Goal: Ask a question: Seek information or help from site administrators or community

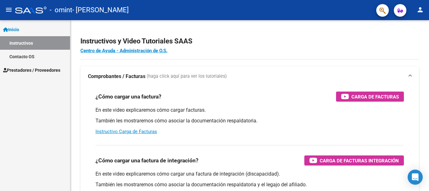
click at [420, 8] on mat-icon "person" at bounding box center [421, 10] width 8 height 8
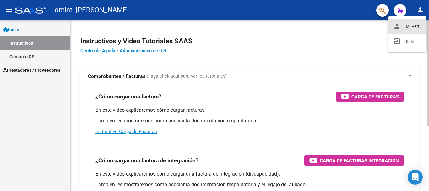
click at [412, 23] on button "person Mi Perfil" at bounding box center [407, 26] width 38 height 15
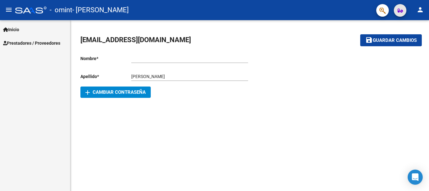
click at [399, 7] on span "button" at bounding box center [400, 10] width 5 height 13
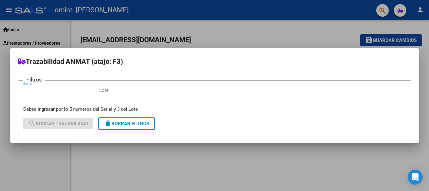
click at [319, 34] on div at bounding box center [214, 95] width 429 height 191
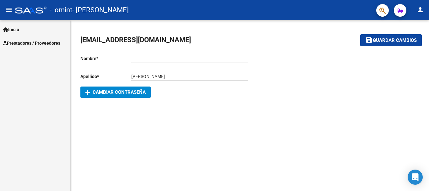
click at [15, 26] on span "Inicio" at bounding box center [11, 29] width 16 height 7
click at [15, 32] on span "Inicio" at bounding box center [11, 29] width 16 height 7
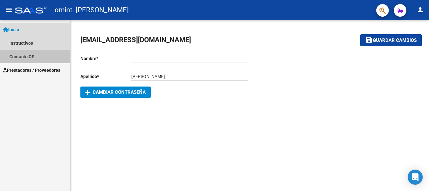
click at [19, 58] on link "Contacto OS" at bounding box center [35, 57] width 70 height 14
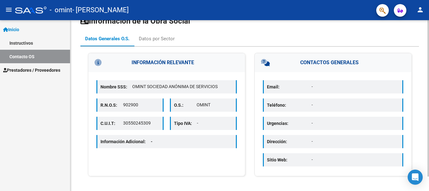
scroll to position [16, 0]
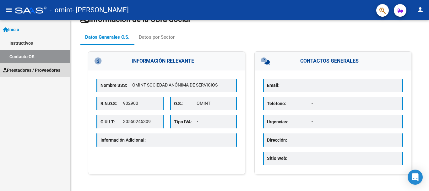
click at [16, 70] on span "Prestadores / Proveedores" at bounding box center [31, 70] width 57 height 7
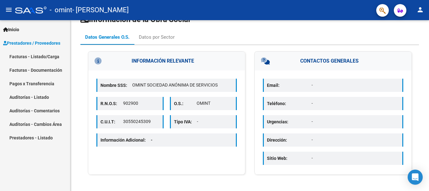
click at [44, 112] on link "Auditorías - Comentarios" at bounding box center [35, 111] width 70 height 14
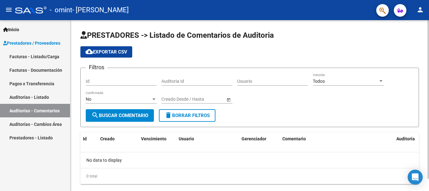
scroll to position [13, 0]
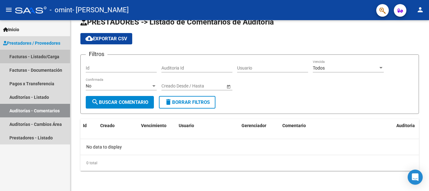
click at [16, 57] on link "Facturas - Listado/Carga" at bounding box center [35, 57] width 70 height 14
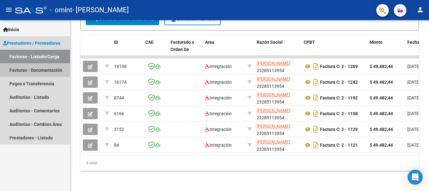
click at [32, 68] on link "Facturas - Documentación" at bounding box center [35, 70] width 70 height 14
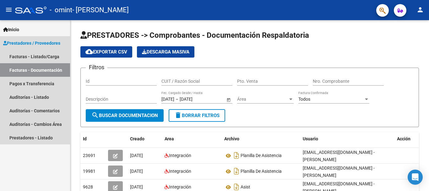
click at [25, 46] on span "Prestadores / Proveedores" at bounding box center [31, 43] width 57 height 7
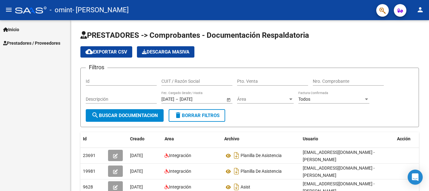
click at [9, 31] on span "Inicio" at bounding box center [11, 29] width 16 height 7
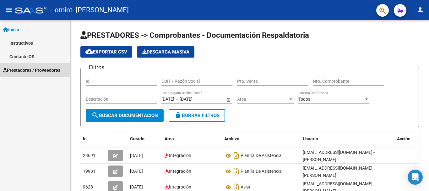
click at [17, 69] on span "Prestadores / Proveedores" at bounding box center [31, 70] width 57 height 7
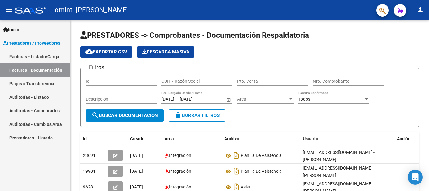
click at [19, 28] on span "Inicio" at bounding box center [11, 29] width 16 height 7
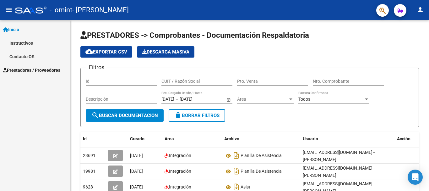
click at [28, 56] on link "Contacto OS" at bounding box center [35, 57] width 70 height 14
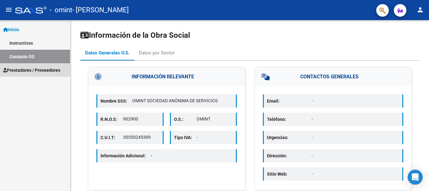
click at [44, 66] on link "Prestadores / Proveedores" at bounding box center [35, 70] width 70 height 14
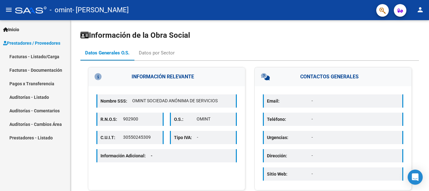
click at [31, 107] on link "Auditorías - Comentarios" at bounding box center [35, 111] width 70 height 14
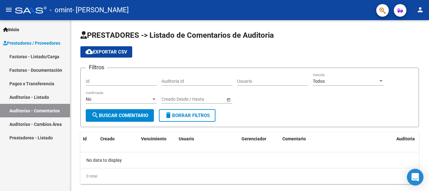
drag, startPoint x: 417, startPoint y: 175, endPoint x: 411, endPoint y: 175, distance: 5.7
click at [417, 175] on icon "Open Intercom Messenger" at bounding box center [415, 177] width 7 height 8
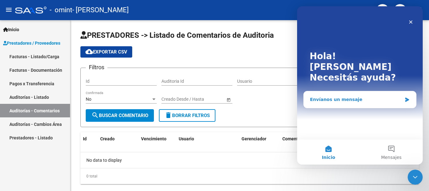
click at [346, 96] on div "Envíanos un mensaje" at bounding box center [356, 99] width 92 height 7
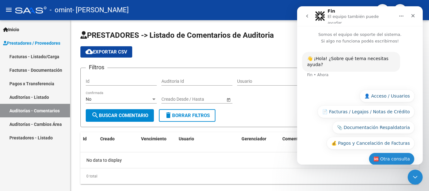
click at [389, 152] on button "🆘 Otra consulta" at bounding box center [392, 158] width 46 height 13
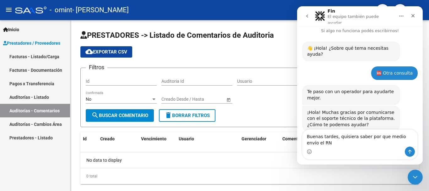
scroll to position [17, 0]
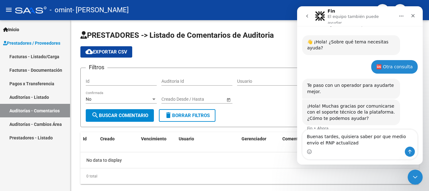
type textarea "Buenas tardes, quisiera saber por que medio envío el RNP actualizado"
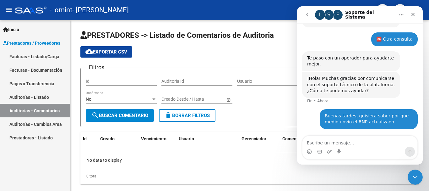
scroll to position [35, 0]
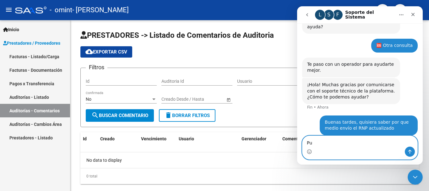
type textarea "P"
click at [329, 151] on icon "Adjuntar un archivo" at bounding box center [329, 151] width 4 height 3
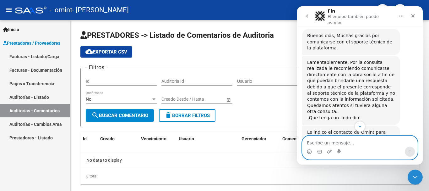
scroll to position [223, 0]
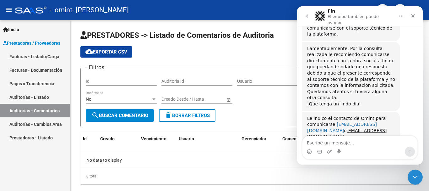
click at [362, 122] on link "[EMAIL_ADDRESS][DOMAIN_NAME]" at bounding box center [342, 127] width 70 height 11
click at [17, 59] on link "Facturas - Listado/Carga" at bounding box center [35, 57] width 70 height 14
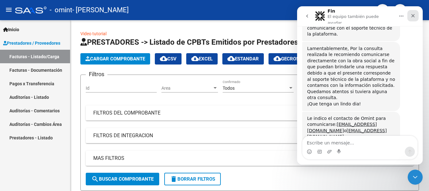
click at [416, 14] on div "Cerrar" at bounding box center [412, 15] width 11 height 11
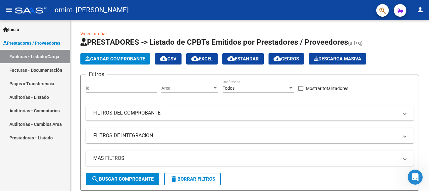
scroll to position [223, 0]
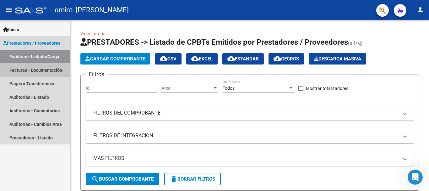
click at [24, 71] on link "Facturas - Documentación" at bounding box center [35, 70] width 70 height 14
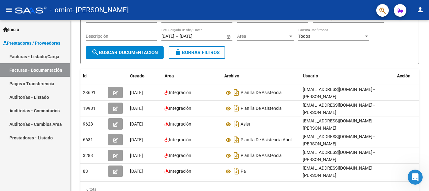
click at [46, 55] on link "Facturas - Listado/Carga" at bounding box center [35, 57] width 70 height 14
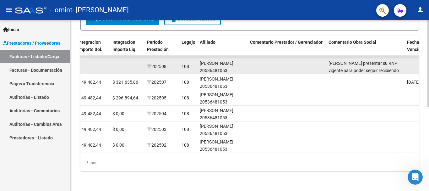
scroll to position [0, 0]
drag, startPoint x: 201, startPoint y: 64, endPoint x: 227, endPoint y: 67, distance: 26.2
click at [227, 67] on div "[PERSON_NAME] 20536481053" at bounding box center [222, 65] width 45 height 14
copy div "20536481053"
